Goal: Check status: Check status

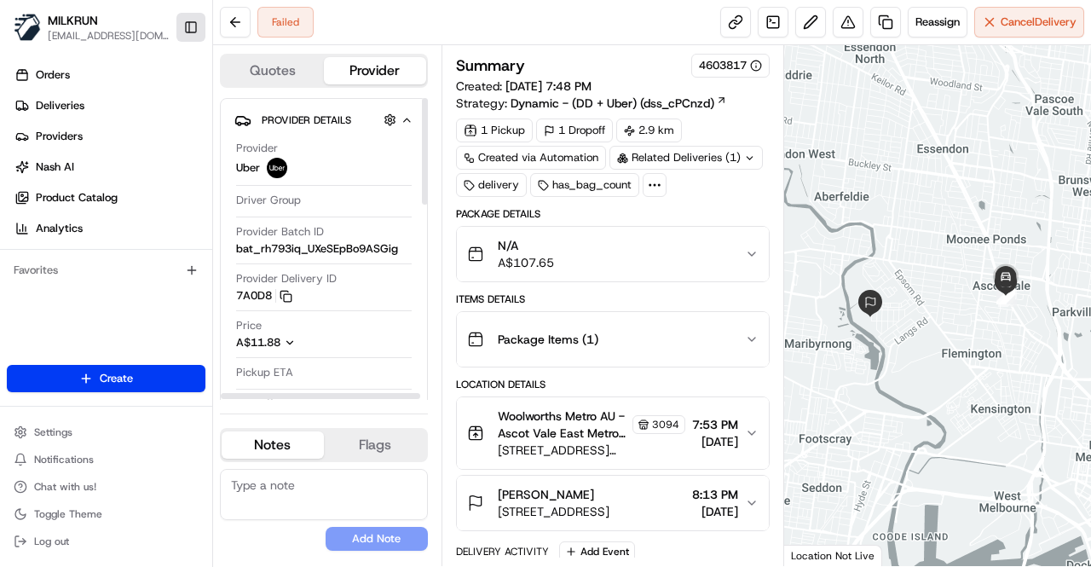
click at [196, 23] on button "Toggle Sidebar" at bounding box center [190, 27] width 29 height 29
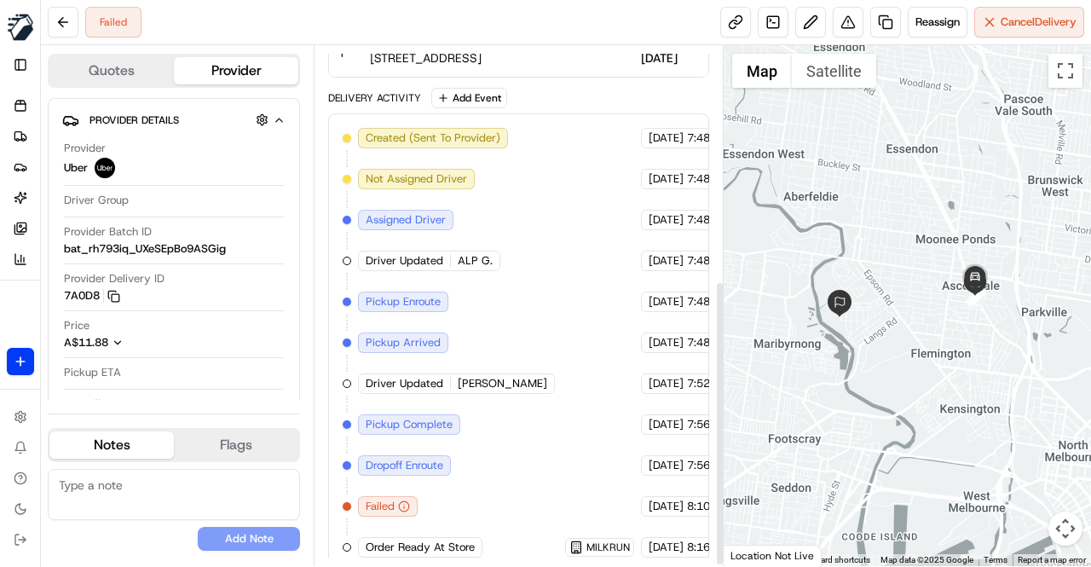
scroll to position [430, 0]
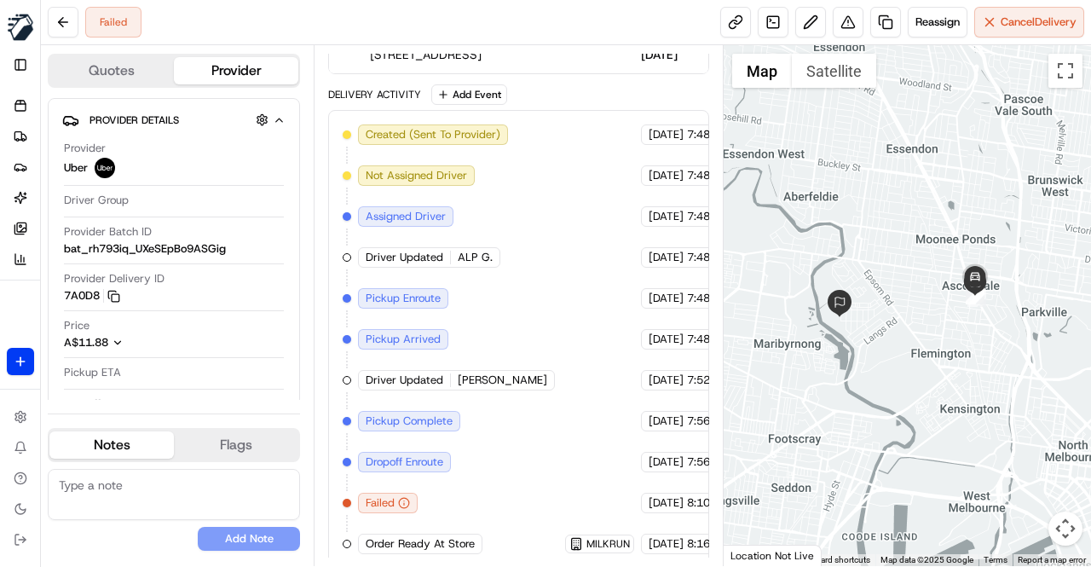
click at [488, 485] on div "Created (Sent To Provider) Uber 17/08/2025 7:48 PM AEST Not Assigned Driver Ube…" at bounding box center [519, 339] width 352 height 430
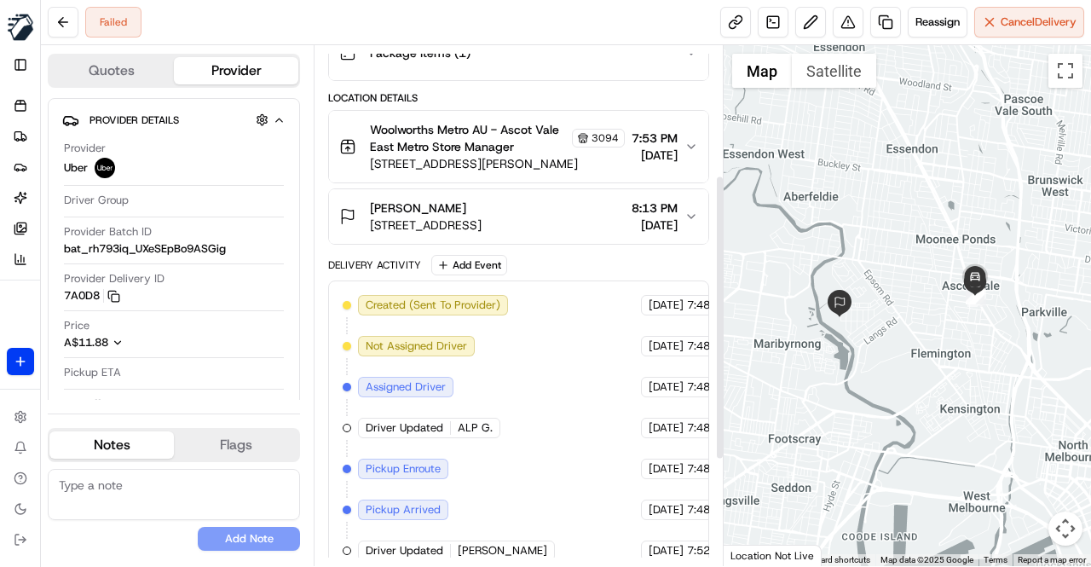
scroll to position [89, 0]
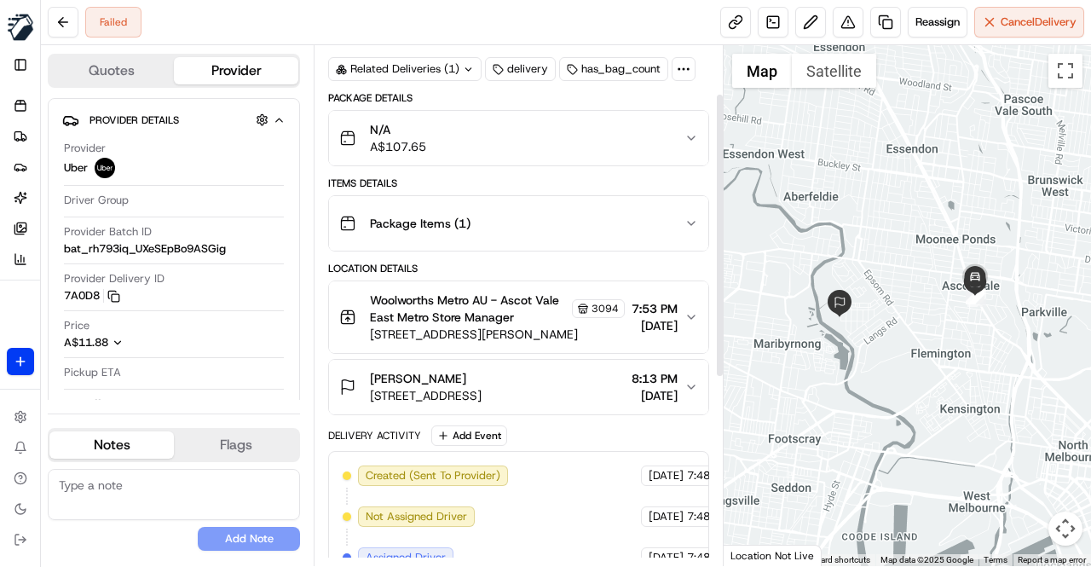
click at [454, 131] on div "N/A A$107.65" at bounding box center [511, 138] width 345 height 34
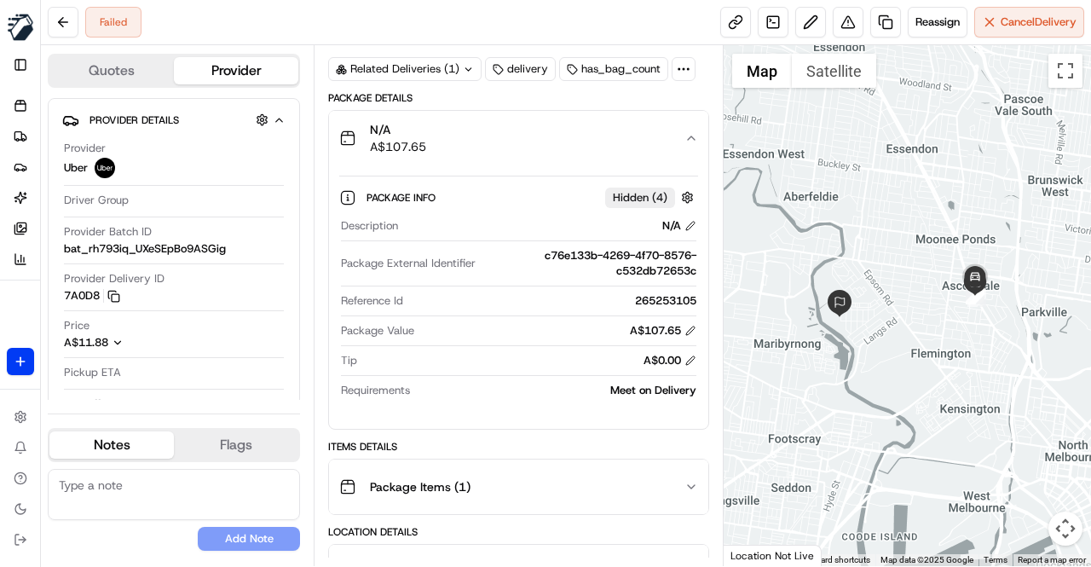
click at [454, 131] on div "N/A A$107.65" at bounding box center [511, 138] width 345 height 34
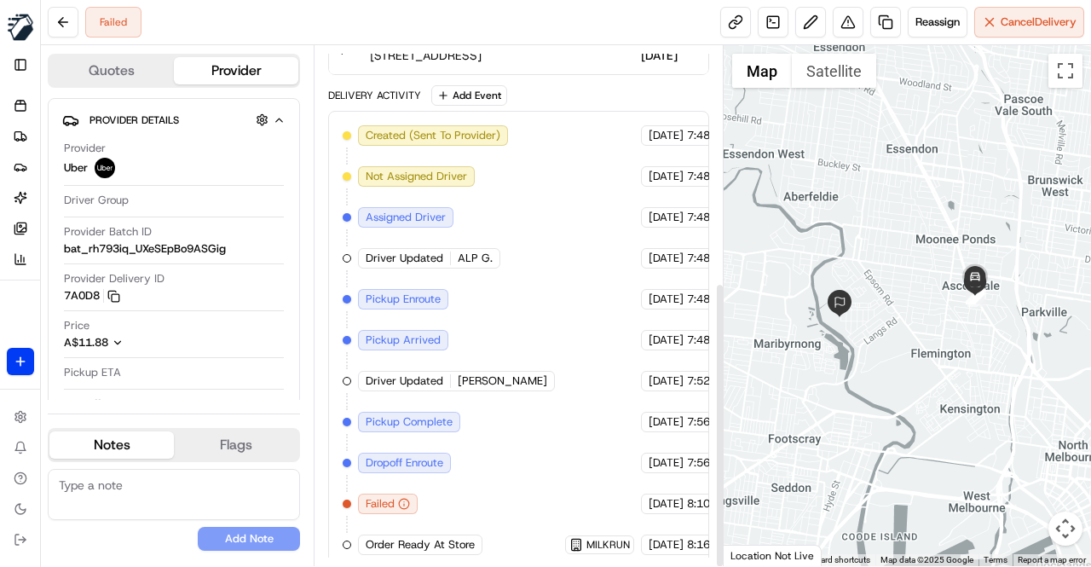
scroll to position [430, 0]
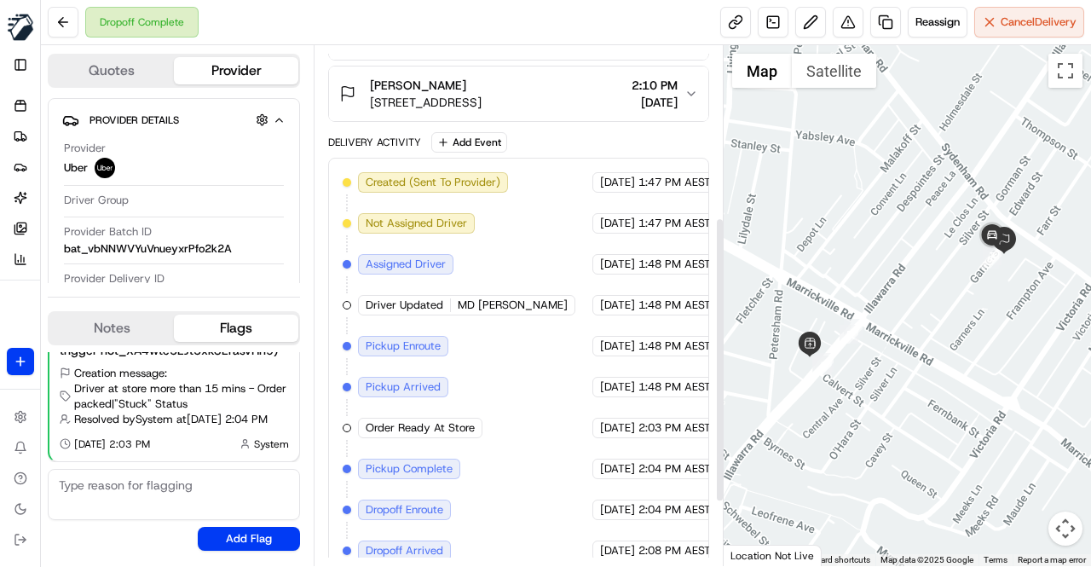
scroll to position [259, 0]
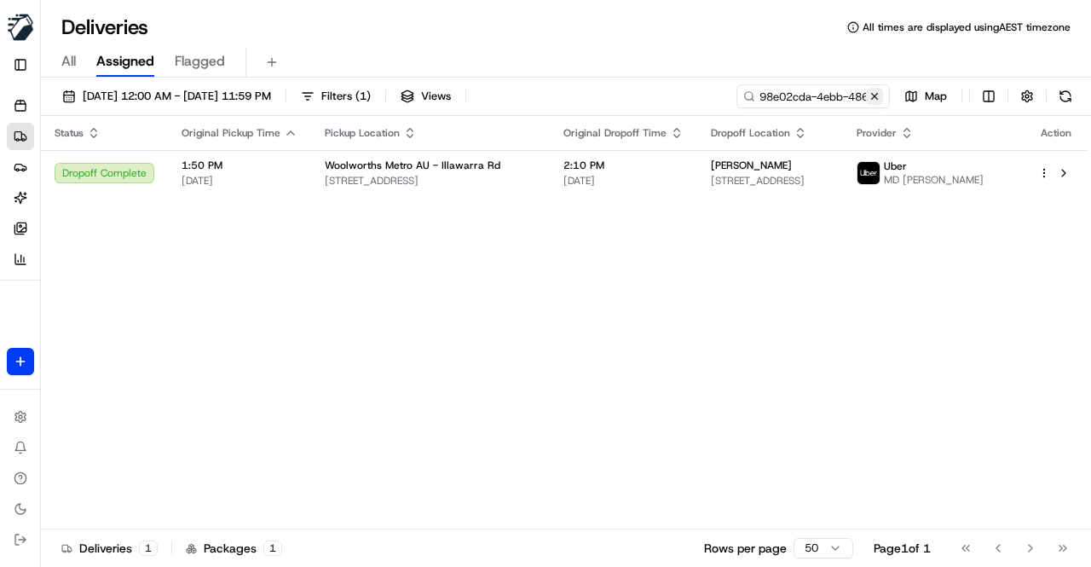
click at [874, 95] on button at bounding box center [874, 96] width 17 height 17
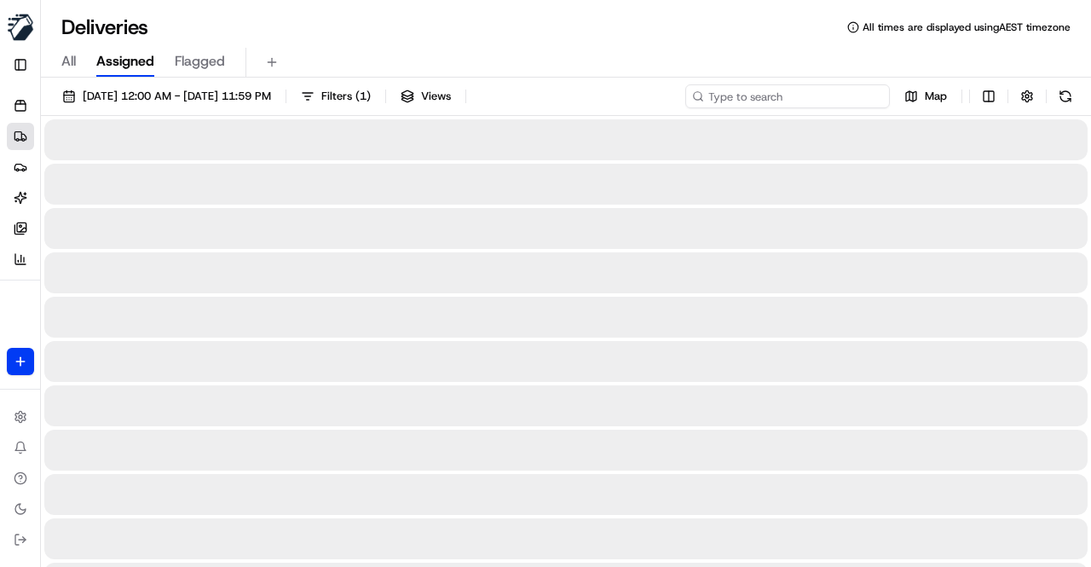
click at [785, 93] on input at bounding box center [787, 96] width 205 height 24
paste input "45626b2b-baa1-47a6-bf1e-749412c61290"
type input "45626b2b-baa1-47a6-bf1e-749412c61290"
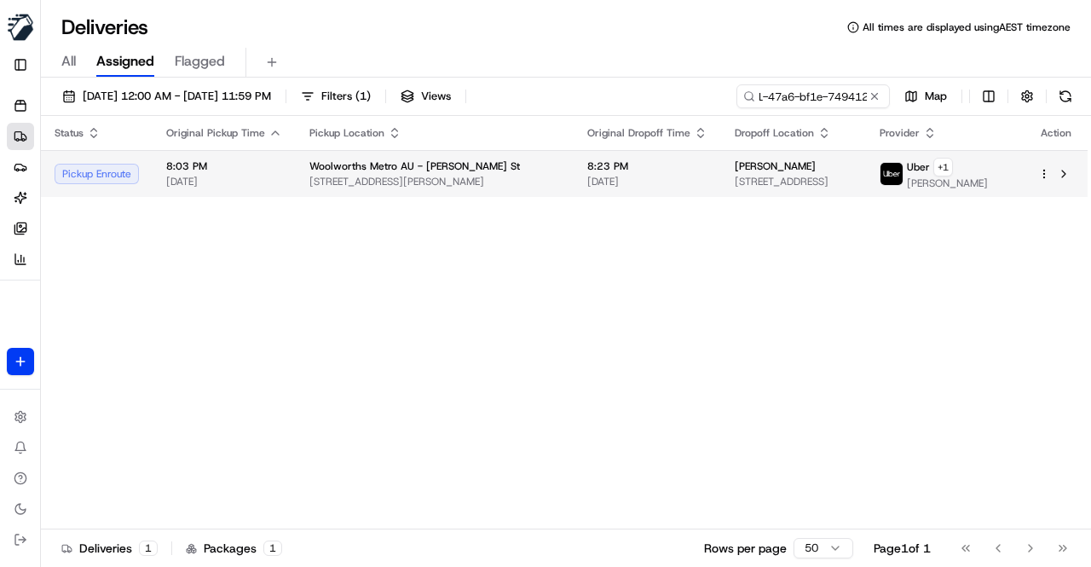
click at [451, 170] on span "Woolworths Metro AU - Carter St" at bounding box center [414, 166] width 211 height 14
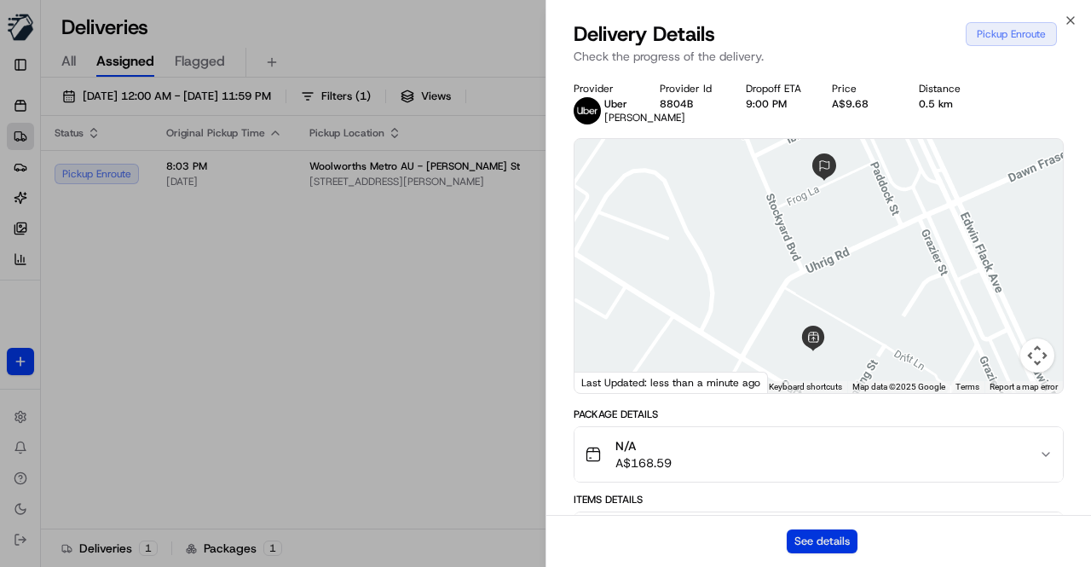
click at [810, 543] on button "See details" at bounding box center [822, 541] width 71 height 24
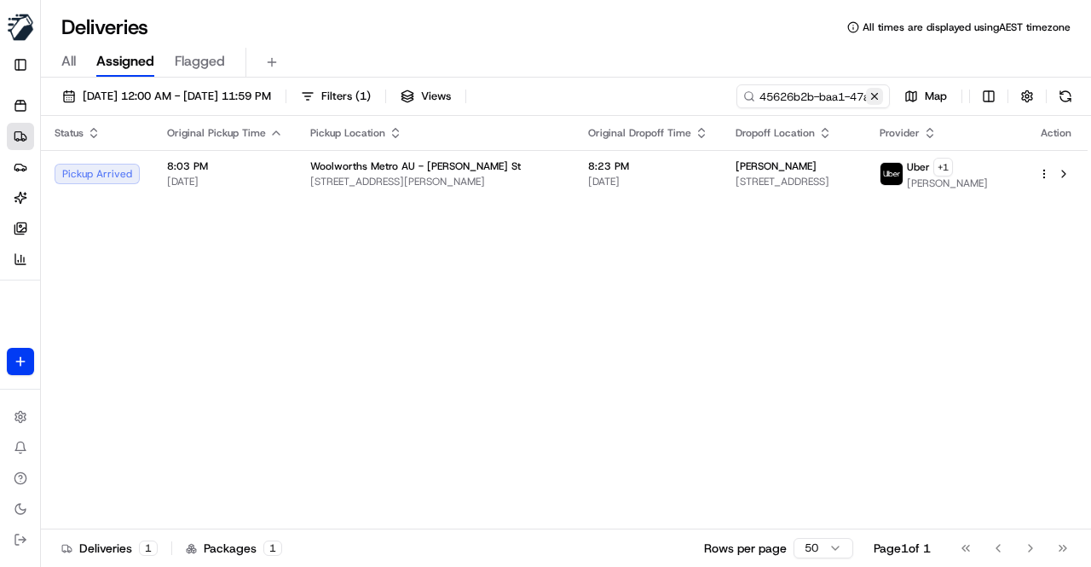
click at [880, 97] on button at bounding box center [874, 96] width 17 height 17
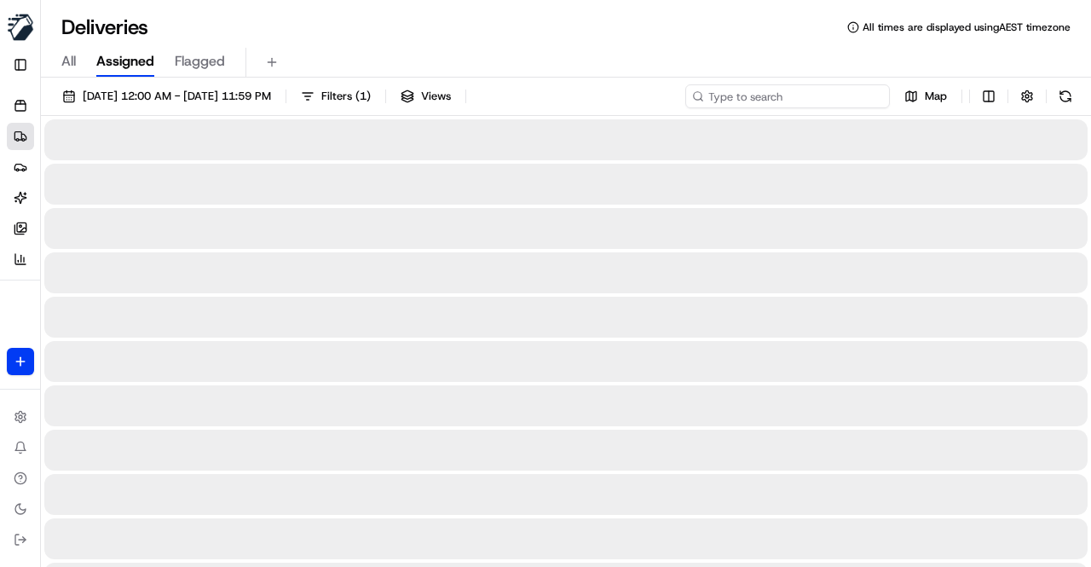
click at [784, 89] on input at bounding box center [787, 96] width 205 height 24
paste input "06cc3ea1-d891-4dfe-8193-97d4de3891ea"
type input "06cc3ea1-d891-4dfe-8193-97d4de3891ea"
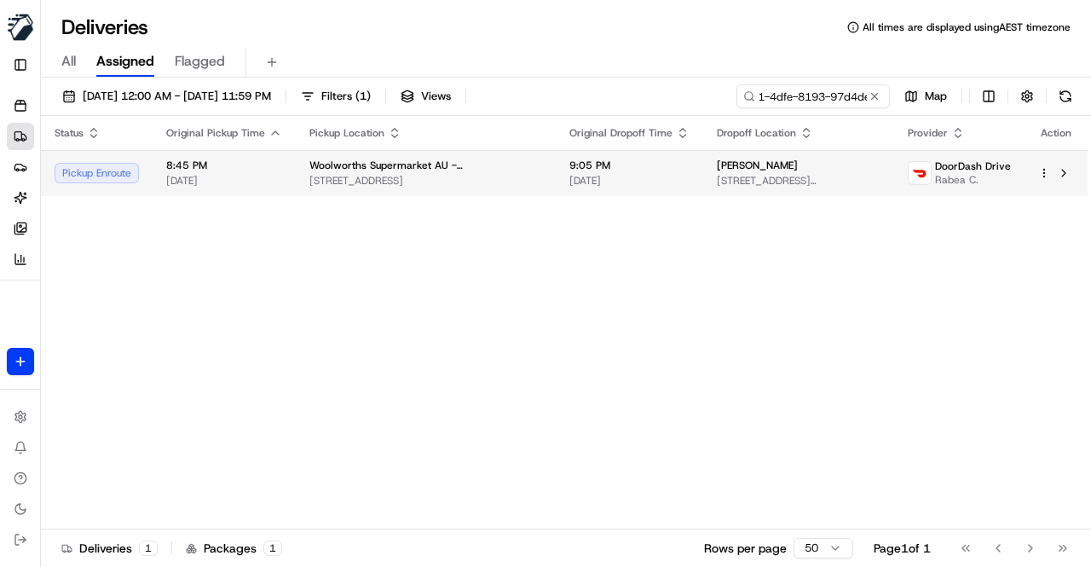
click at [471, 168] on span "Woolworths Supermarket AU - Fairfield Heights" at bounding box center [425, 166] width 233 height 14
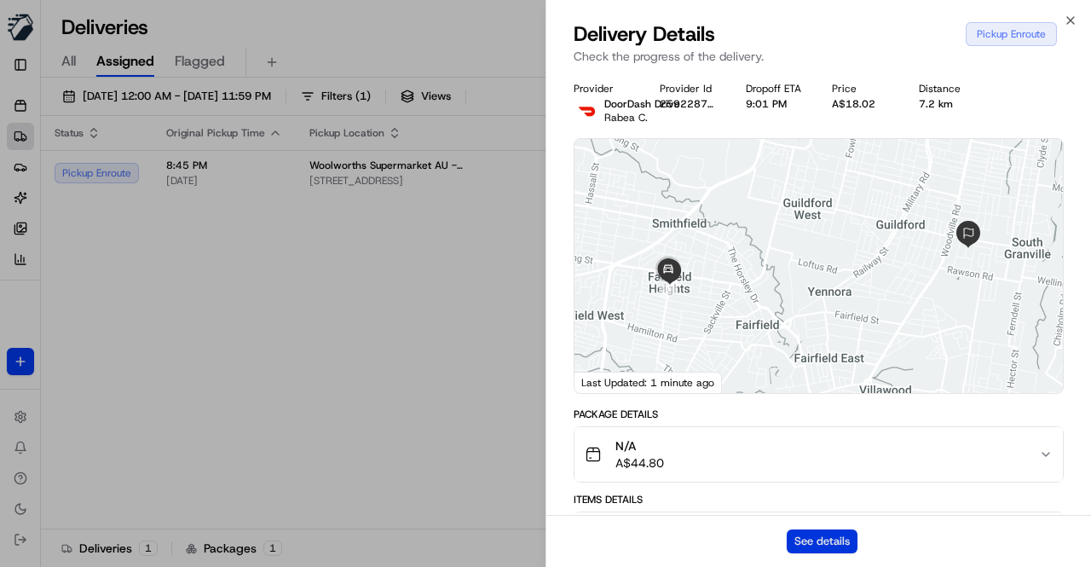
click at [810, 538] on button "See details" at bounding box center [822, 541] width 71 height 24
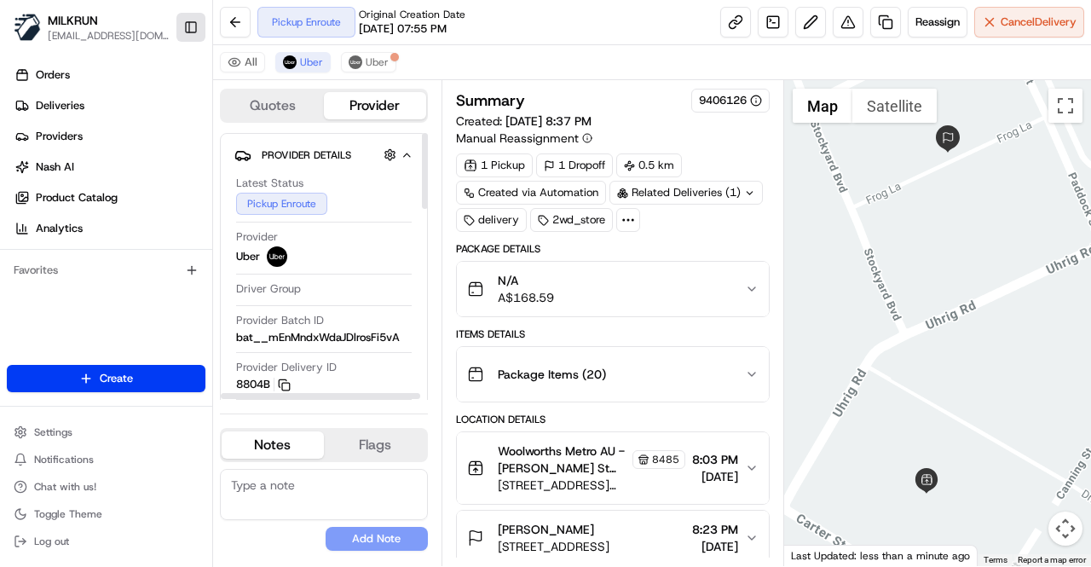
click at [194, 31] on button "Toggle Sidebar" at bounding box center [190, 27] width 29 height 29
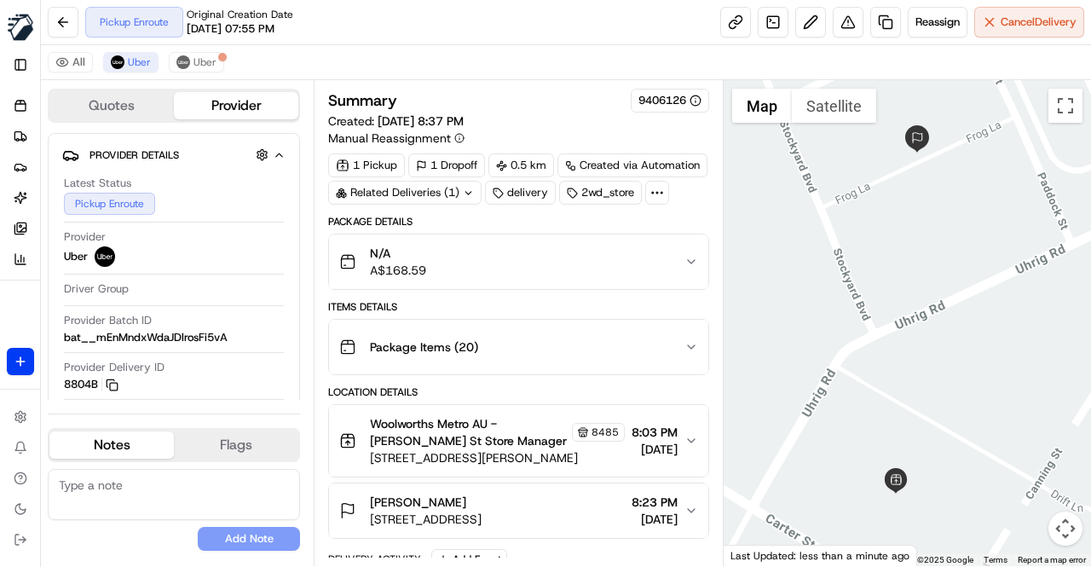
scroll to position [263, 0]
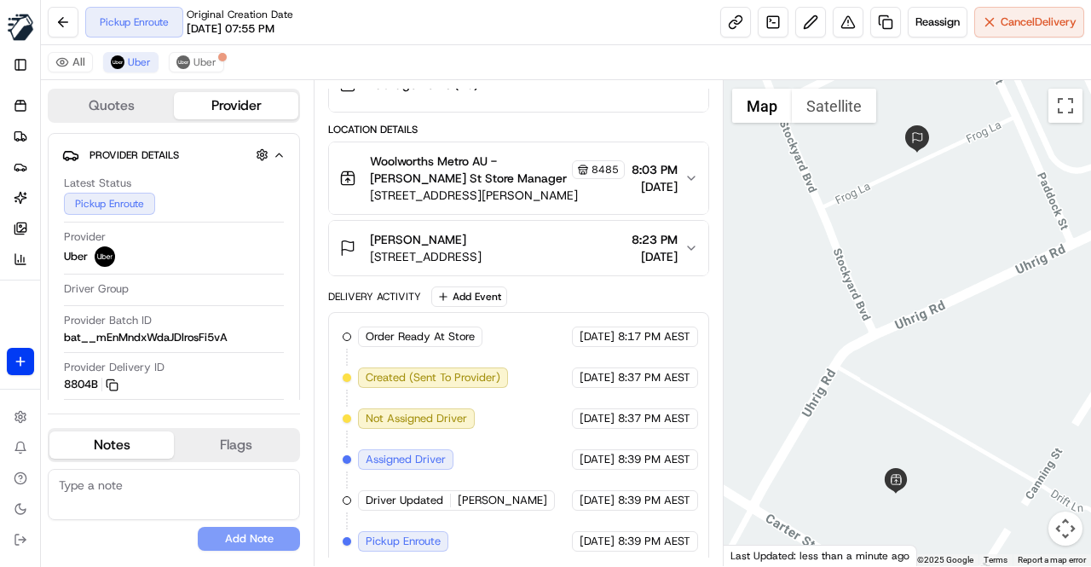
click at [488, 523] on div "Order Ready At Store MILKRUN 17/08/2025 8:17 PM AEST Created (Sent To Provider)…" at bounding box center [519, 438] width 352 height 225
click at [486, 518] on div "Order Ready At Store MILKRUN 17/08/2025 8:17 PM AEST Created (Sent To Provider)…" at bounding box center [519, 438] width 352 height 225
click at [208, 66] on span "Uber" at bounding box center [204, 62] width 23 height 14
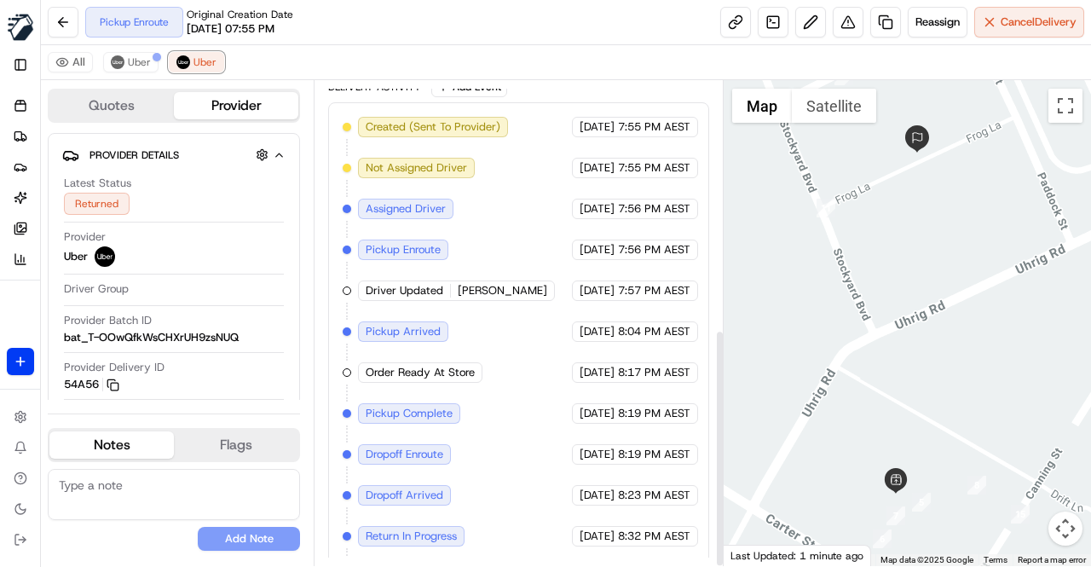
scroll to position [505, 0]
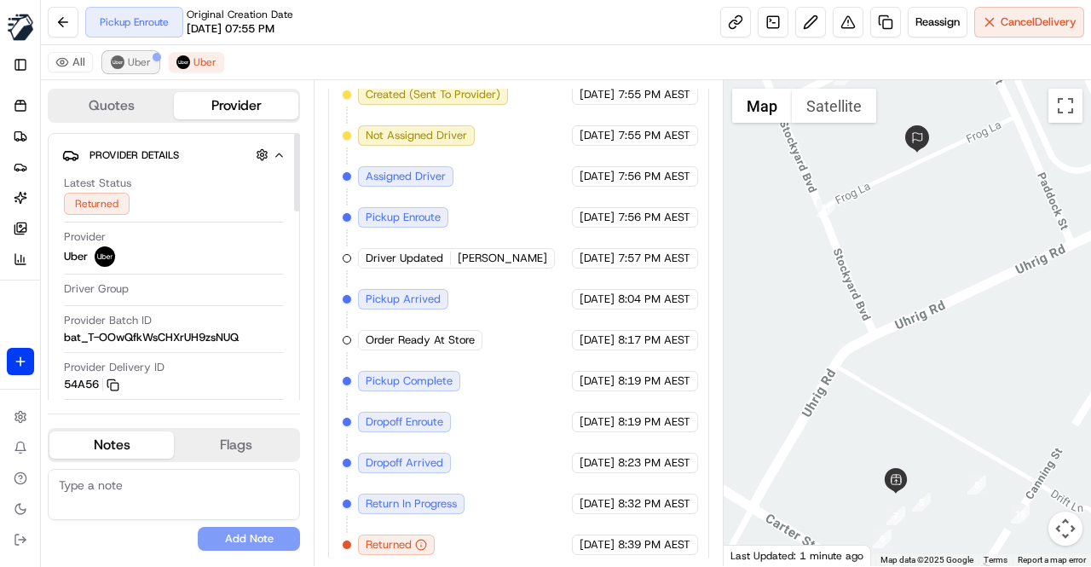
click at [124, 66] on button "Uber" at bounding box center [130, 62] width 55 height 20
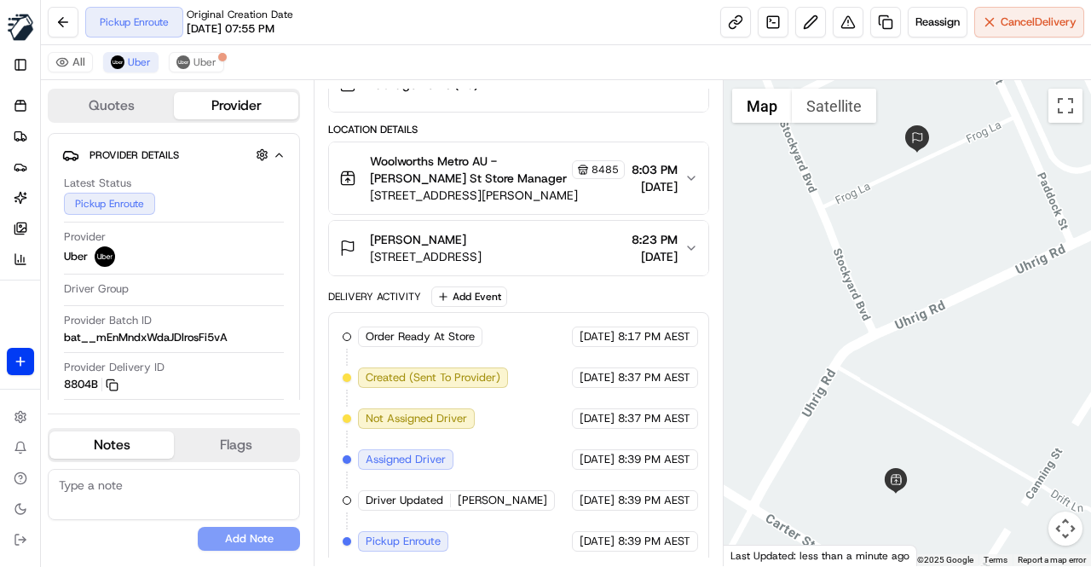
click at [498, 413] on div "Order Ready At Store MILKRUN 17/08/2025 8:17 PM AEST Created (Sent To Provider)…" at bounding box center [519, 438] width 352 height 225
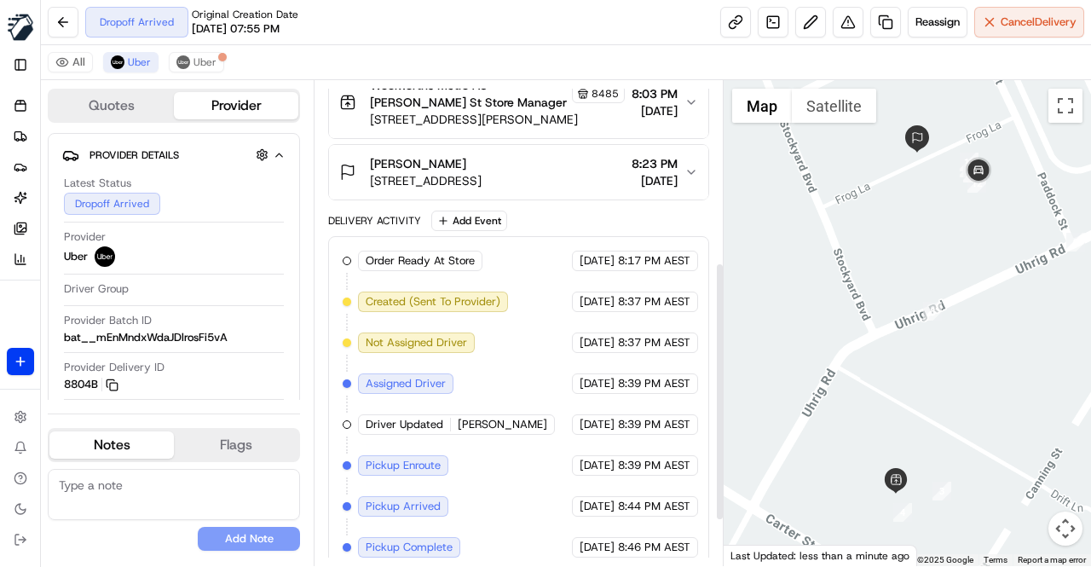
scroll to position [424, 0]
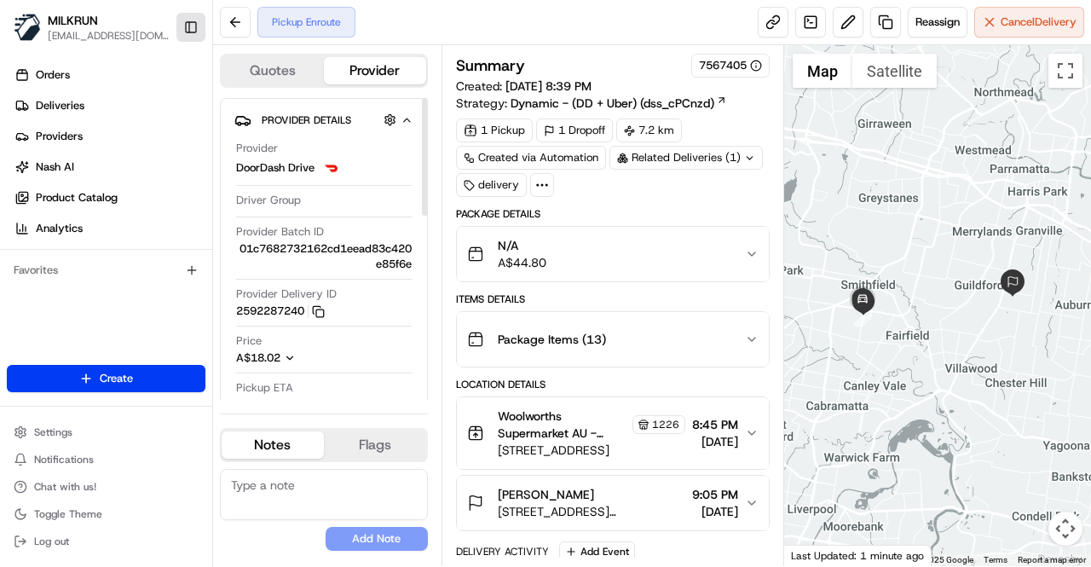
click at [184, 28] on button "Toggle Sidebar" at bounding box center [190, 27] width 29 height 29
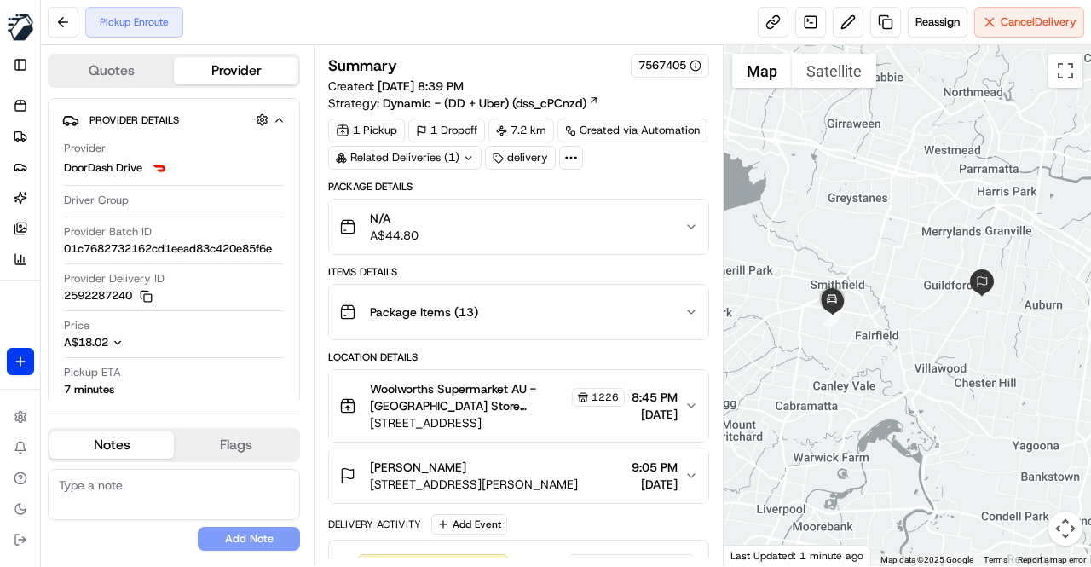
click at [632, 182] on div "Package Details" at bounding box center [518, 187] width 381 height 14
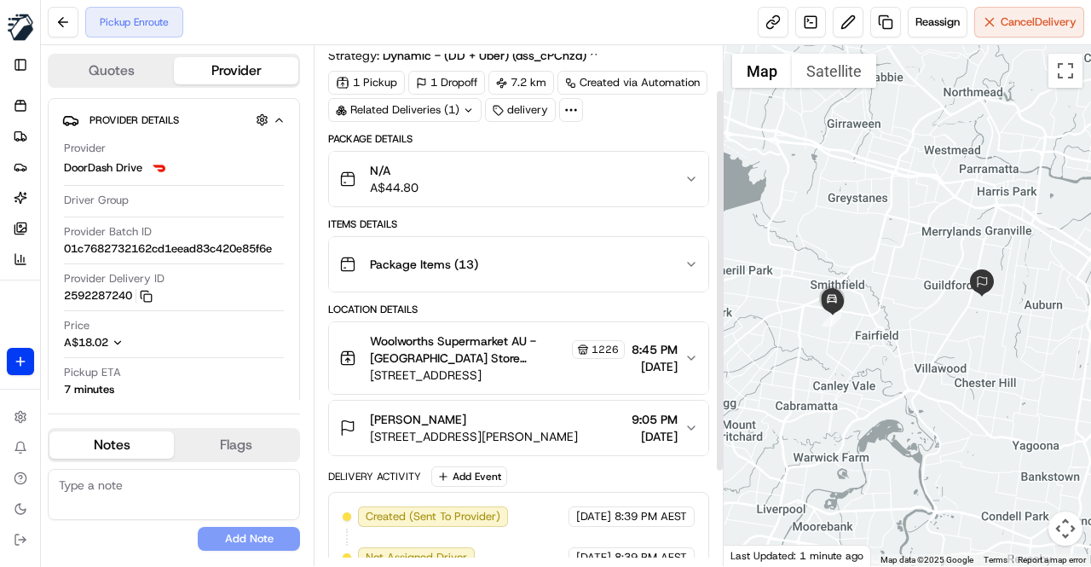
scroll to position [85, 0]
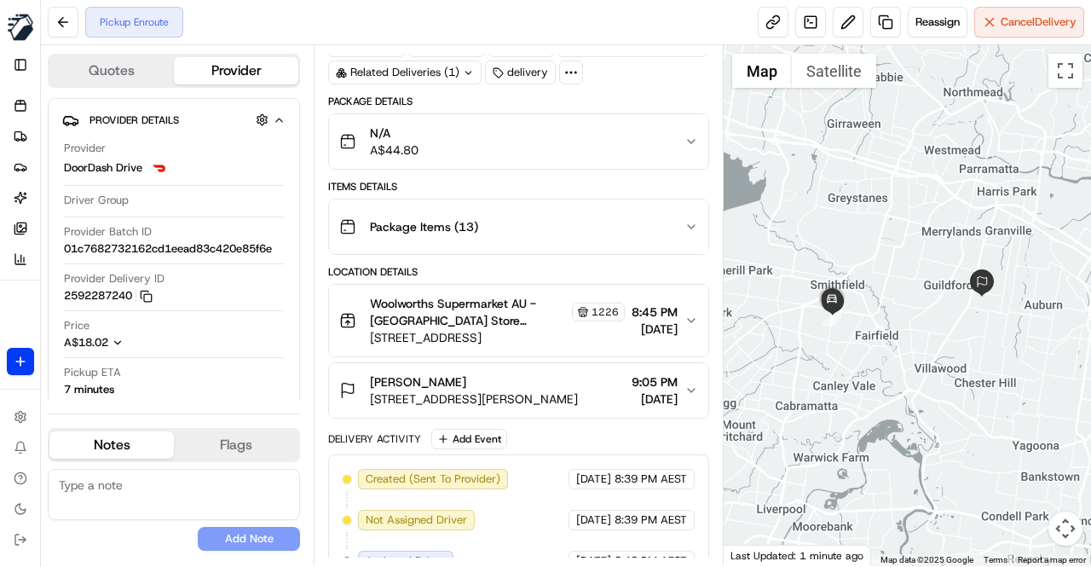
click at [472, 260] on div "Package Details N/A A$44.80 Items Details Package Items ( 13 ) Location Details…" at bounding box center [518, 381] width 381 height 573
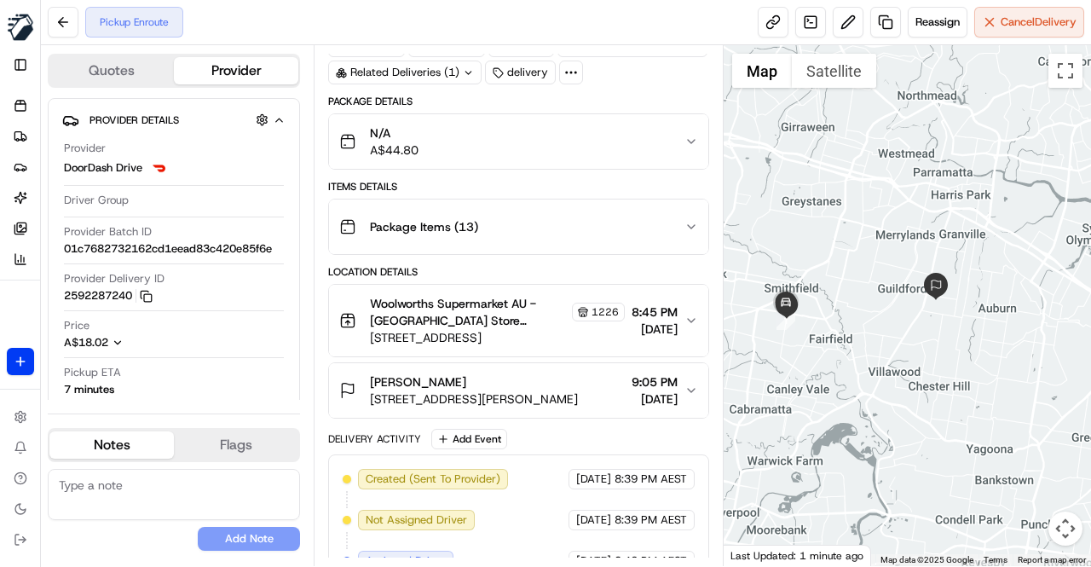
drag, startPoint x: 975, startPoint y: 355, endPoint x: 926, endPoint y: 357, distance: 48.6
click at [926, 357] on div at bounding box center [907, 305] width 367 height 521
click at [641, 267] on div "Location Details" at bounding box center [518, 272] width 381 height 14
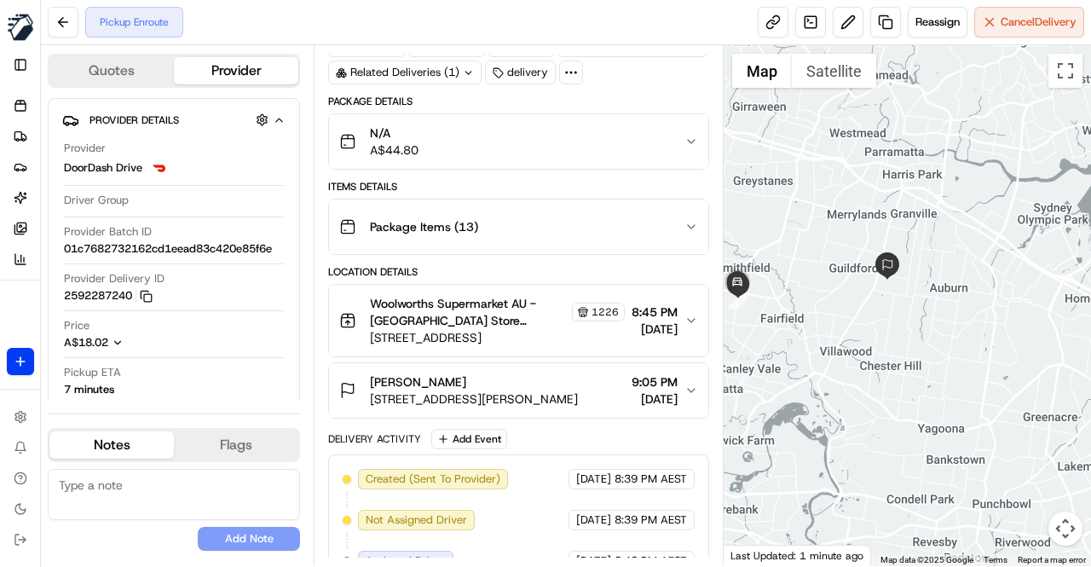
drag, startPoint x: 942, startPoint y: 349, endPoint x: 890, endPoint y: 326, distance: 56.9
click at [890, 326] on div at bounding box center [907, 305] width 367 height 521
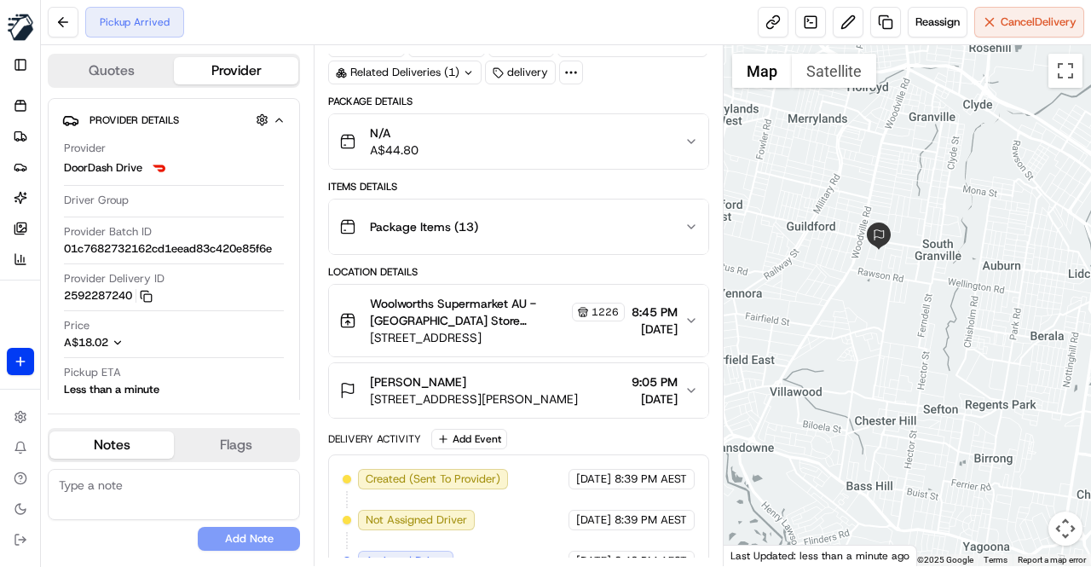
click at [631, 260] on div "Package Details N/A A$44.80 Items Details Package Items ( 13 ) Location Details…" at bounding box center [518, 402] width 381 height 614
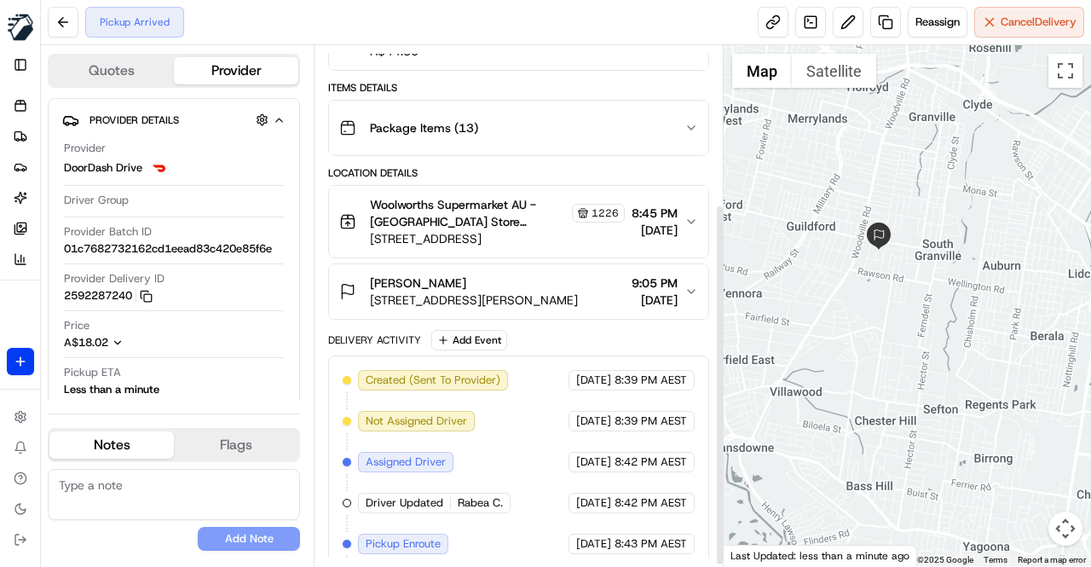
scroll to position [228, 0]
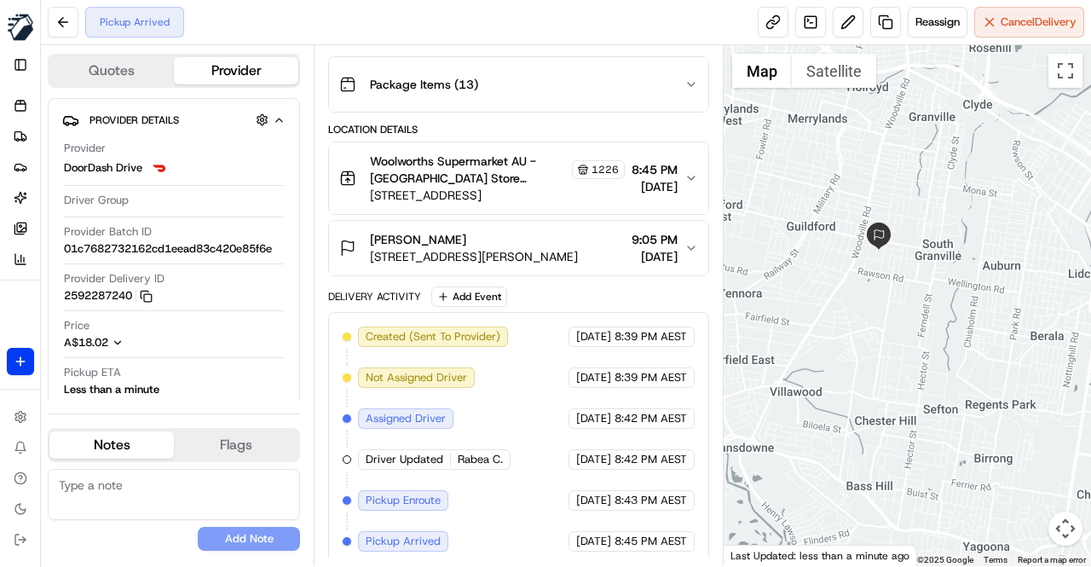
click at [578, 286] on div "Delivery Activity Add Event" at bounding box center [518, 296] width 381 height 20
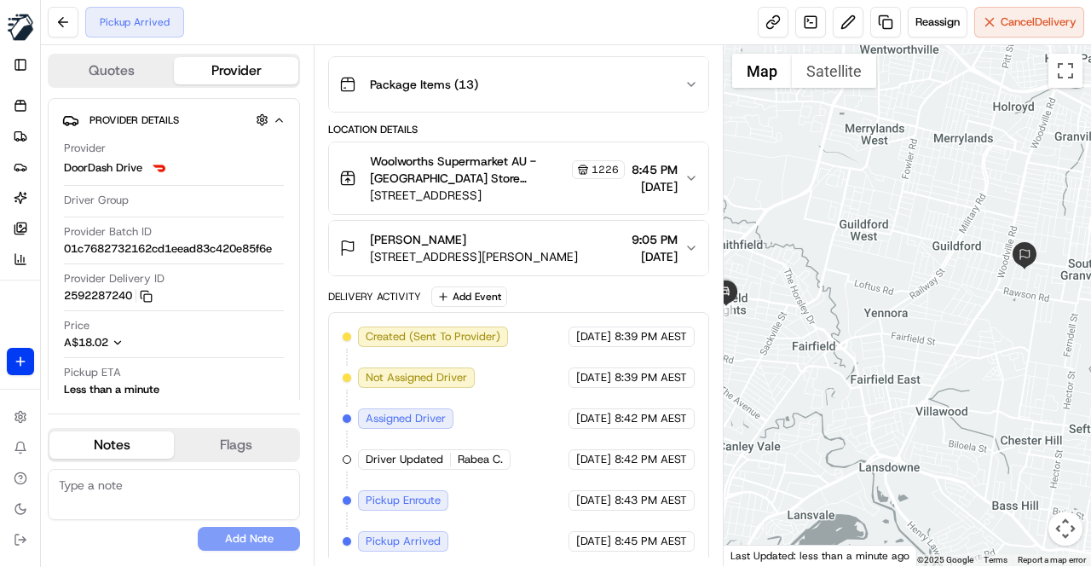
drag, startPoint x: 844, startPoint y: 299, endPoint x: 941, endPoint y: 311, distance: 97.9
click at [941, 311] on div at bounding box center [907, 305] width 367 height 521
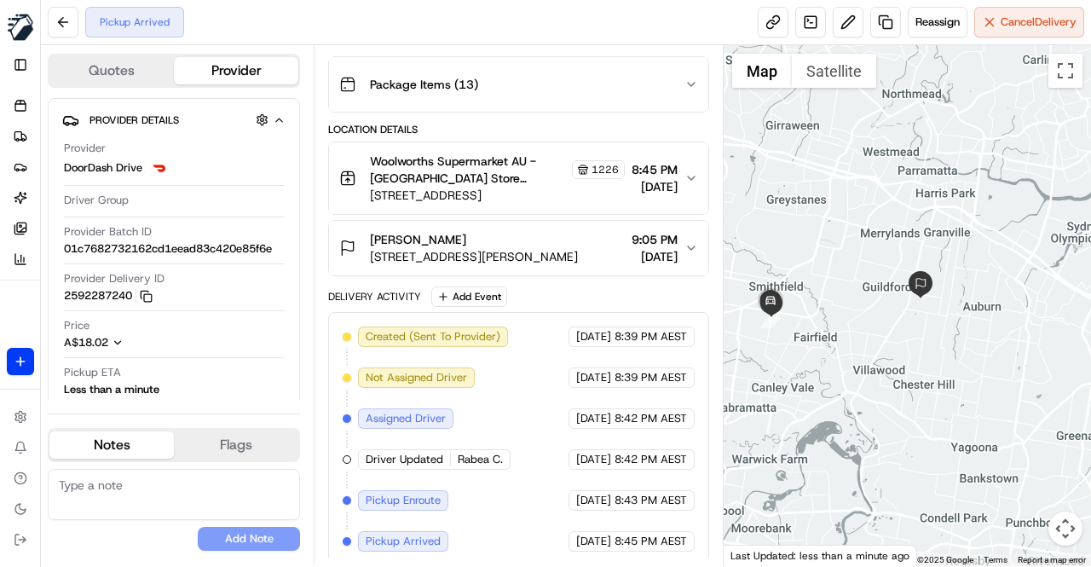
click at [648, 291] on div "Delivery Activity Add Event" at bounding box center [518, 296] width 381 height 20
click at [646, 289] on div "Delivery Activity Add Event" at bounding box center [518, 296] width 381 height 20
click at [474, 393] on div "Created (Sent To Provider) DoorDash Drive [DATE] 8:39 PM AEST Not Assigned Driv…" at bounding box center [519, 438] width 352 height 225
click at [478, 401] on div "Created (Sent To Provider) DoorDash Drive [DATE] 8:39 PM AEST Not Assigned Driv…" at bounding box center [519, 438] width 352 height 225
click at [486, 396] on div "Created (Sent To Provider) DoorDash Drive [DATE] 8:39 PM AEST Not Assigned Driv…" at bounding box center [519, 438] width 352 height 225
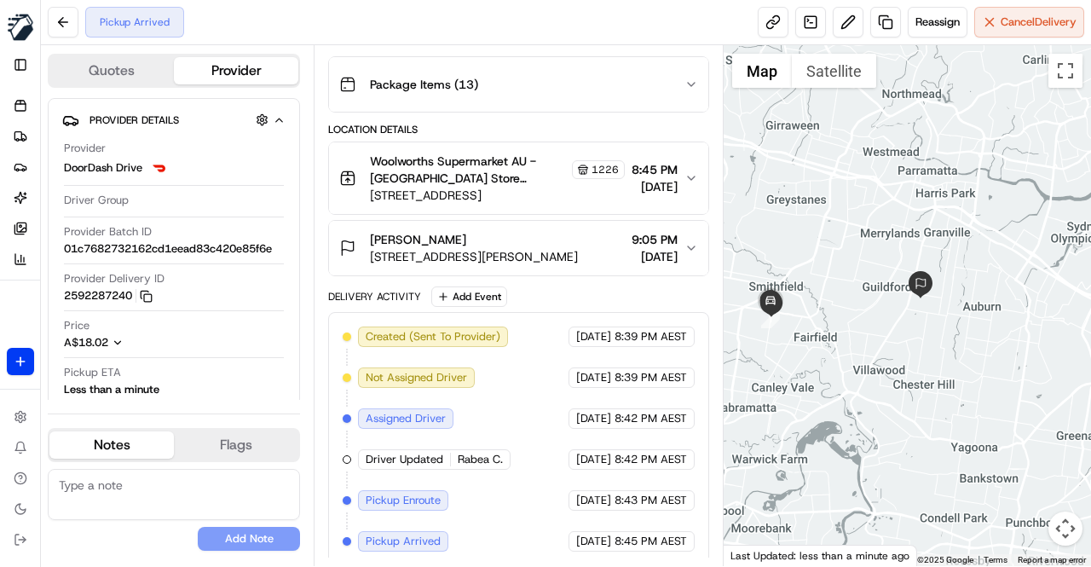
click at [486, 398] on div "Created (Sent To Provider) DoorDash Drive [DATE] 8:39 PM AEST Not Assigned Driv…" at bounding box center [519, 438] width 352 height 225
click at [484, 401] on div "Created (Sent To Provider) DoorDash Drive [DATE] 8:39 PM AEST Not Assigned Driv…" at bounding box center [519, 438] width 352 height 225
click at [492, 409] on div "Created (Sent To Provider) DoorDash Drive [DATE] 8:39 PM AEST Not Assigned Driv…" at bounding box center [519, 438] width 352 height 225
click at [494, 412] on div "Created (Sent To Provider) DoorDash Drive [DATE] 8:39 PM AEST Not Assigned Driv…" at bounding box center [519, 438] width 352 height 225
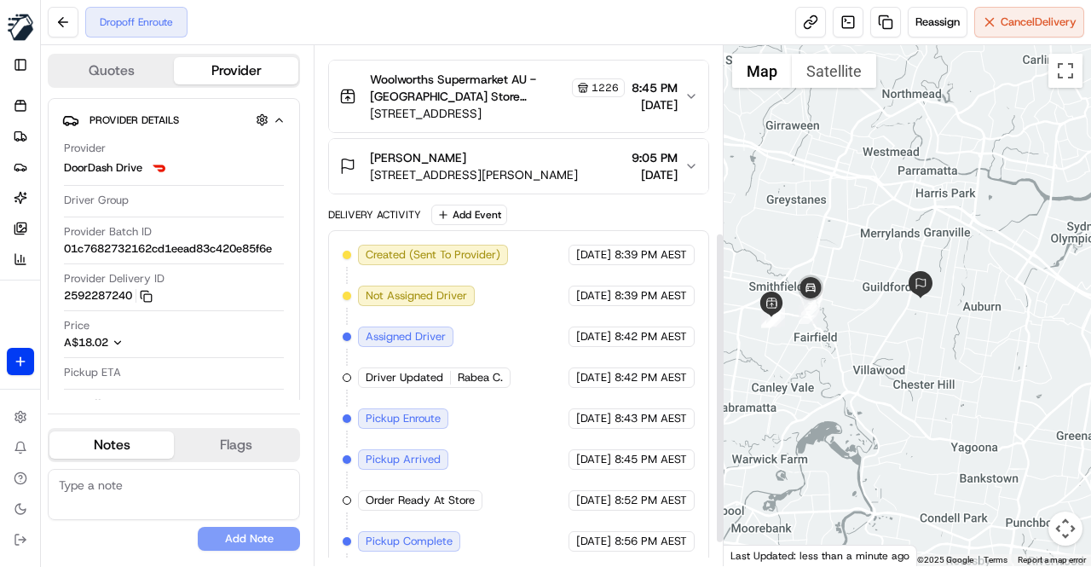
scroll to position [349, 0]
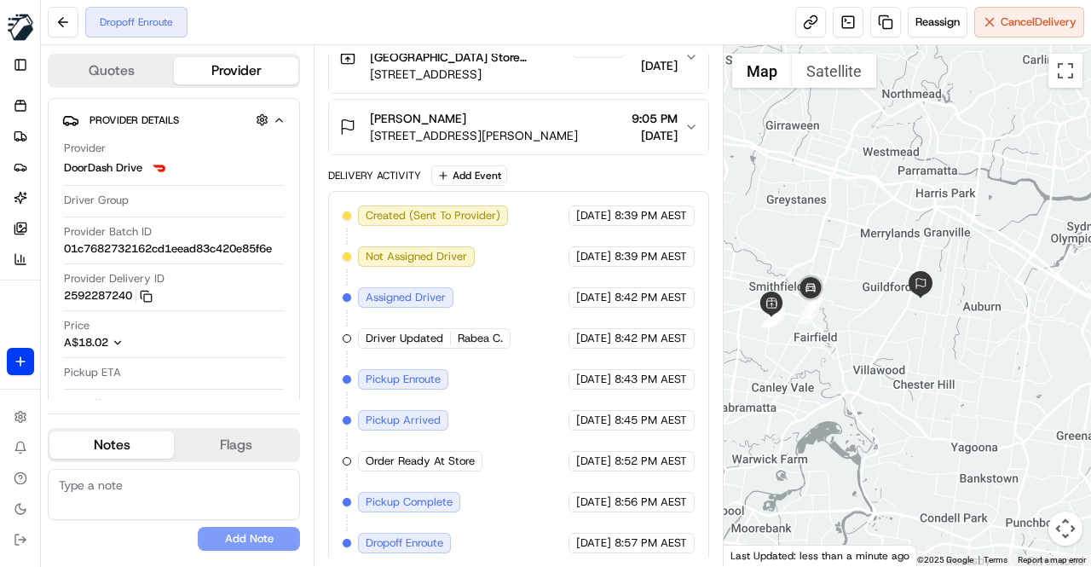
click at [531, 175] on div "Delivery Activity Add Event" at bounding box center [518, 175] width 381 height 20
click at [535, 165] on div "Delivery Activity Add Event" at bounding box center [518, 175] width 381 height 20
click at [596, 16] on div "Dropoff Enroute Reassign Cancel Delivery" at bounding box center [566, 22] width 1050 height 45
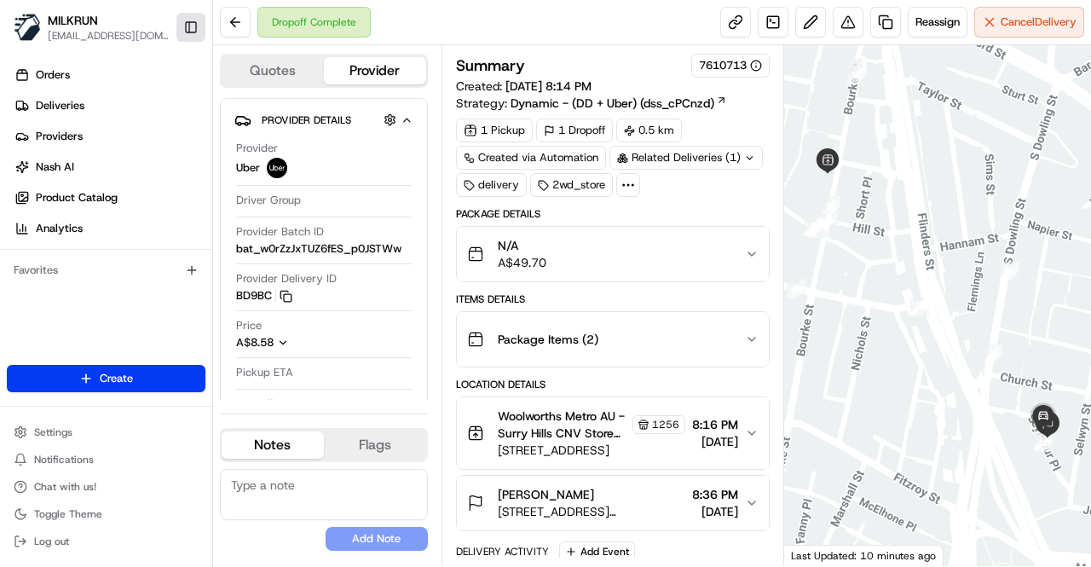
click at [193, 28] on button "Toggle Sidebar" at bounding box center [190, 27] width 29 height 29
